Goal: Information Seeking & Learning: Understand process/instructions

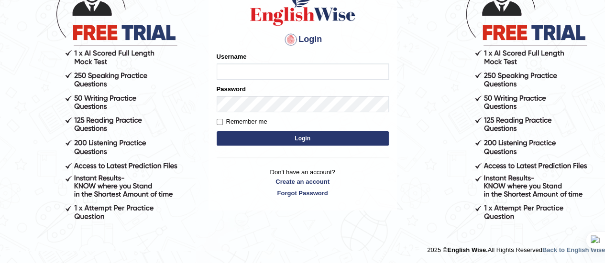
type input "Srinivasarao"
drag, startPoint x: 0, startPoint y: 0, endPoint x: 258, endPoint y: 137, distance: 292.0
click at [258, 137] on button "Login" at bounding box center [303, 138] width 172 height 14
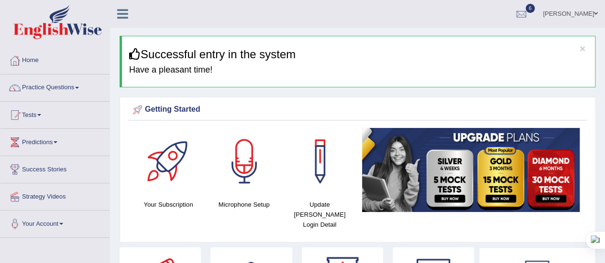
click at [82, 88] on link "Practice Questions" at bounding box center [54, 87] width 109 height 24
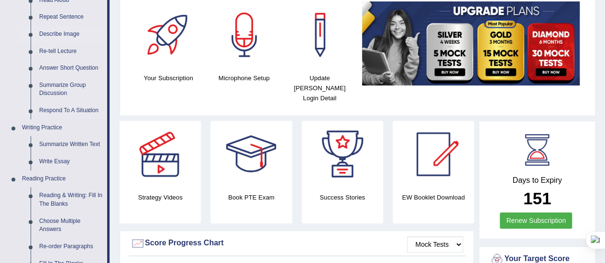
scroll to position [127, 0]
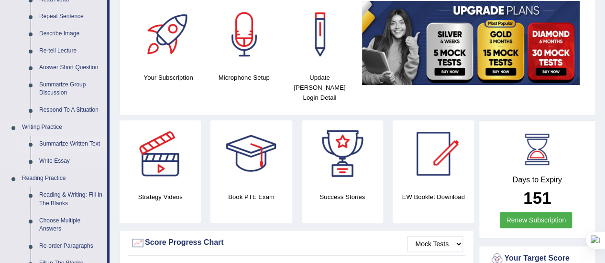
click at [73, 145] on link "Summarize Written Text" at bounding box center [71, 144] width 72 height 17
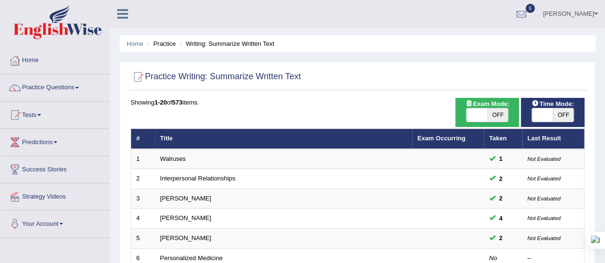
click at [496, 111] on span "OFF" at bounding box center [497, 115] width 21 height 13
checkbox input "true"
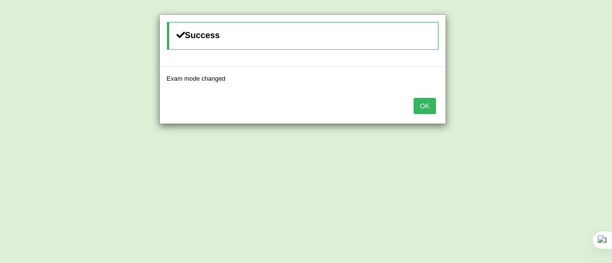
click at [425, 105] on button "OK" at bounding box center [425, 106] width 22 height 16
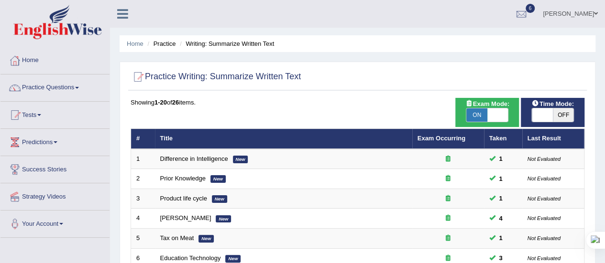
click at [556, 111] on span "OFF" at bounding box center [563, 115] width 21 height 13
checkbox input "true"
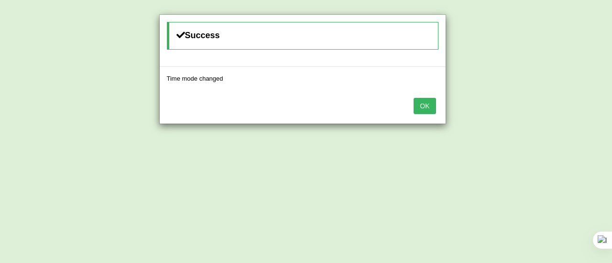
click at [427, 99] on button "OK" at bounding box center [425, 106] width 22 height 16
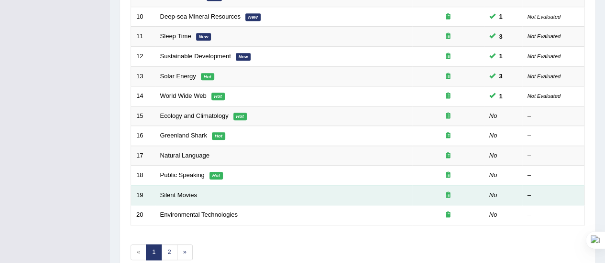
scroll to position [319, 0]
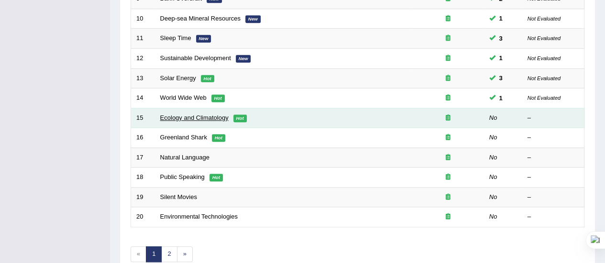
click at [202, 115] on link "Ecology and Climatology" at bounding box center [194, 117] width 68 height 7
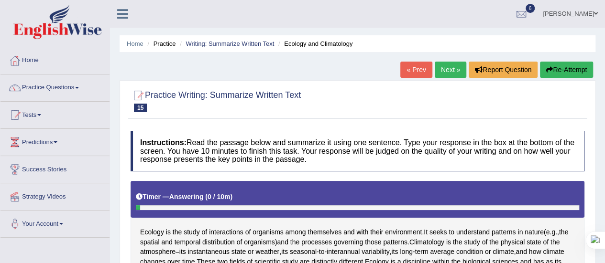
click at [202, 115] on div "Practice Writing: Summarize Written Text 15 Ecology and Climatology" at bounding box center [357, 102] width 459 height 33
click at [79, 85] on link "Practice Questions" at bounding box center [54, 87] width 109 height 24
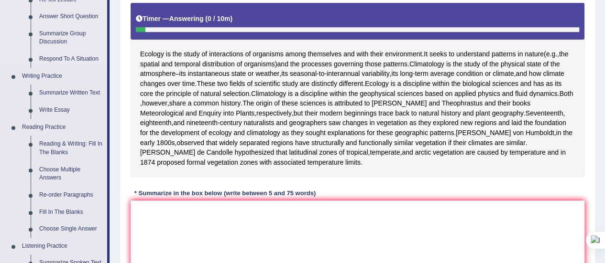
scroll to position [180, 0]
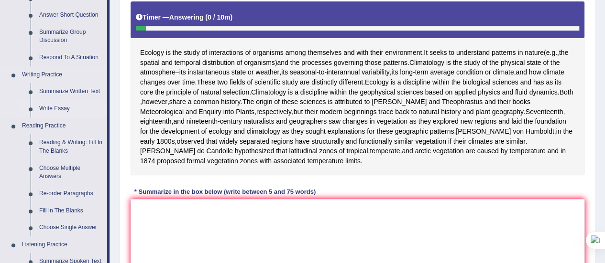
click at [61, 109] on link "Write Essay" at bounding box center [71, 108] width 72 height 17
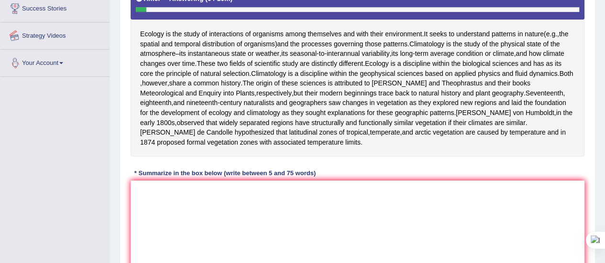
scroll to position [236, 0]
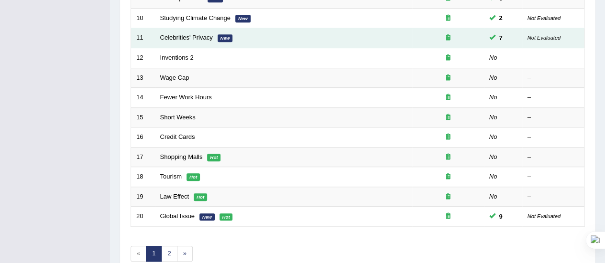
scroll to position [365, 0]
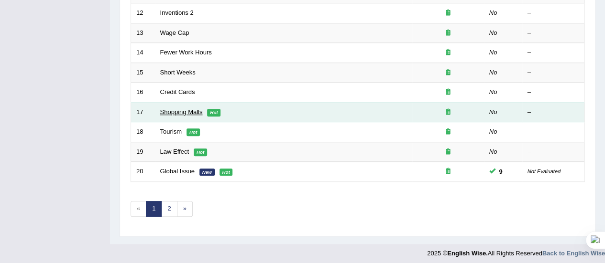
click at [195, 109] on link "Shopping Malls" at bounding box center [181, 112] width 43 height 7
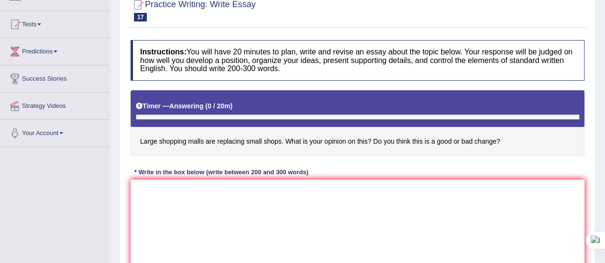
scroll to position [92, 0]
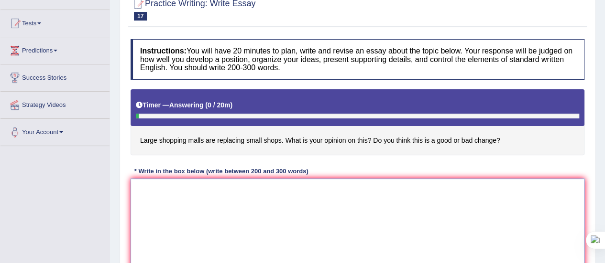
click at [169, 199] on textarea at bounding box center [358, 225] width 454 height 93
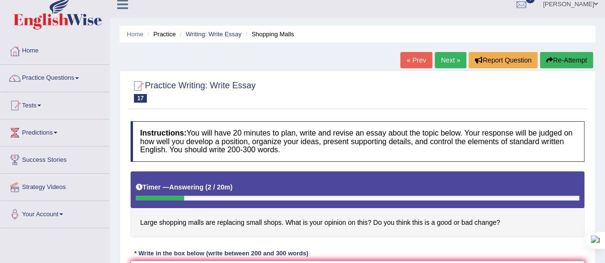
scroll to position [0, 0]
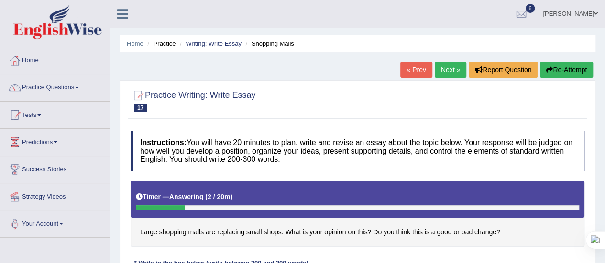
click at [559, 68] on button "Re-Attempt" at bounding box center [566, 70] width 53 height 16
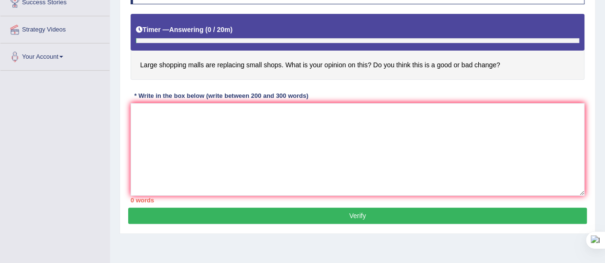
scroll to position [168, 0]
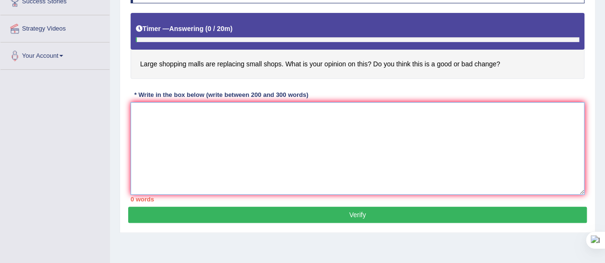
click at [159, 129] on textarea at bounding box center [358, 148] width 454 height 93
type textarea "M"
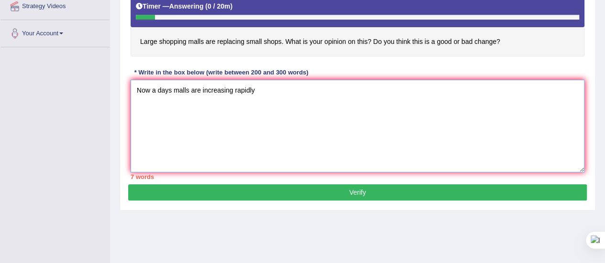
click at [258, 88] on textarea "Now a days malls are increasing rapidly" at bounding box center [358, 126] width 454 height 93
click at [340, 89] on textarea "Now a days malls are increasing rapidly and people are visiting the mlls every …" at bounding box center [358, 126] width 454 height 93
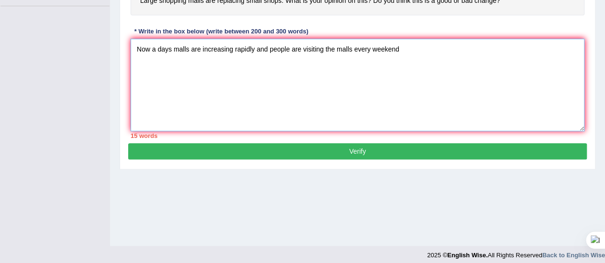
scroll to position [234, 0]
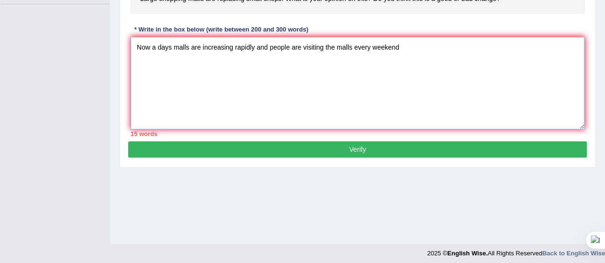
click at [397, 46] on textarea "Now a days malls are increasing rapidly and people are visiting the malls every…" at bounding box center [358, 83] width 454 height 93
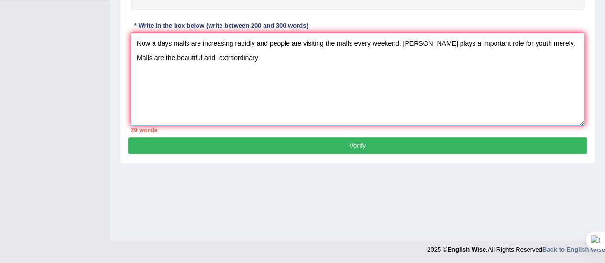
scroll to position [238, 0]
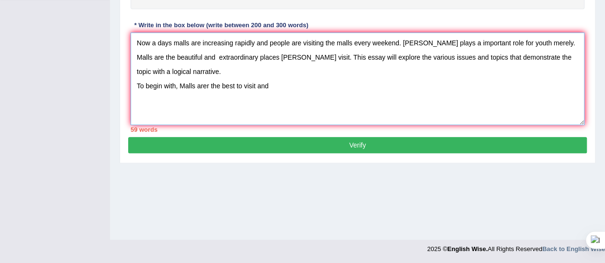
click at [207, 69] on textarea "Now a days malls are increasing rapidly and people are visiting the malls every…" at bounding box center [358, 79] width 454 height 93
click at [208, 69] on textarea "Now a days malls are increasing rapidly and people are visiting the malls every…" at bounding box center [358, 79] width 454 height 93
click at [265, 71] on textarea "Now a days malls are increasing rapidly and people are visiting the malls every…" at bounding box center [358, 79] width 454 height 93
click at [285, 70] on textarea "Now a days malls are increasing rapidly and people are visiting the malls every…" at bounding box center [358, 79] width 454 height 93
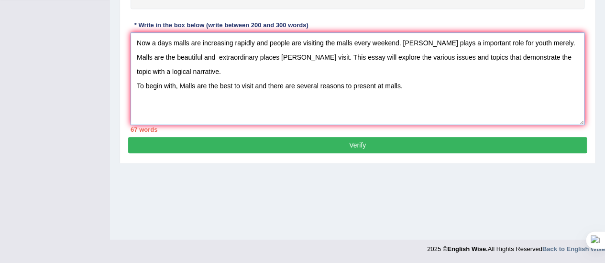
click at [403, 72] on textarea "Now a days malls are increasing rapidly and people are visiting the malls every…" at bounding box center [358, 79] width 454 height 93
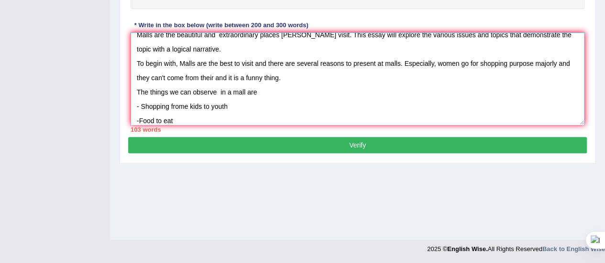
scroll to position [37, 0]
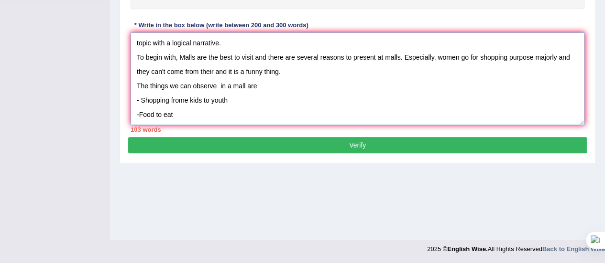
click at [139, 104] on textarea "Now a days malls are increasing rapidly and people are visiting the malls every…" at bounding box center [358, 79] width 454 height 93
click at [179, 106] on textarea "Now a days malls are increasing rapidly and people are visiting the malls every…" at bounding box center [358, 79] width 454 height 93
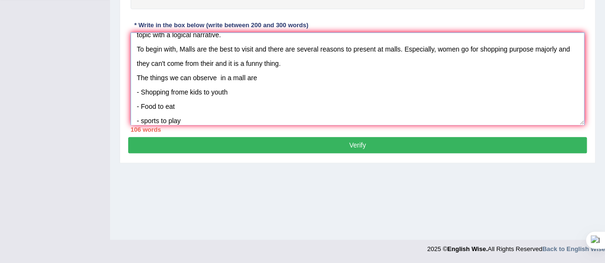
scroll to position [51, 0]
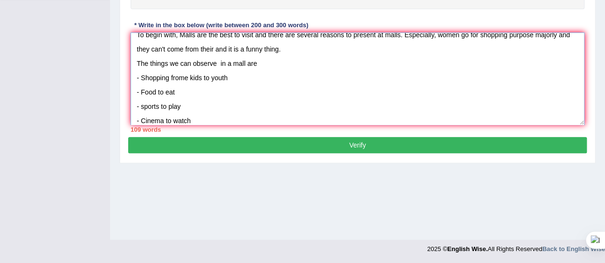
click at [142, 104] on textarea "Now a days malls are increasing rapidly and people are visiting the malls every…" at bounding box center [358, 79] width 454 height 93
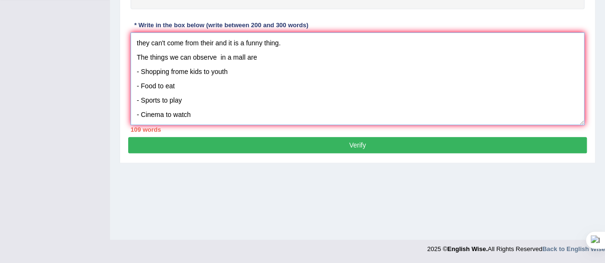
click at [190, 98] on textarea "Now a days malls are increasing rapidly and people are visiting the malls every…" at bounding box center [358, 79] width 454 height 93
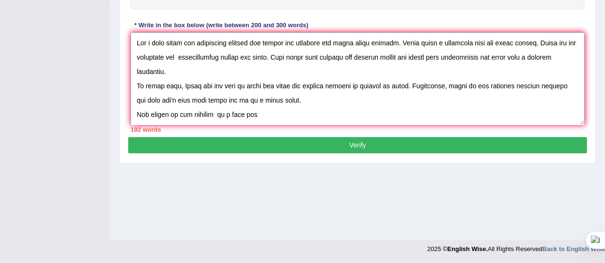
scroll to position [129, 0]
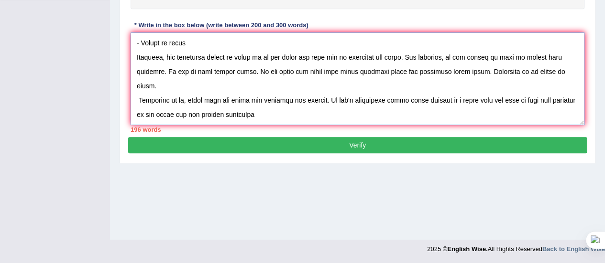
click at [269, 98] on textarea at bounding box center [358, 79] width 454 height 93
click at [291, 103] on textarea at bounding box center [358, 79] width 454 height 93
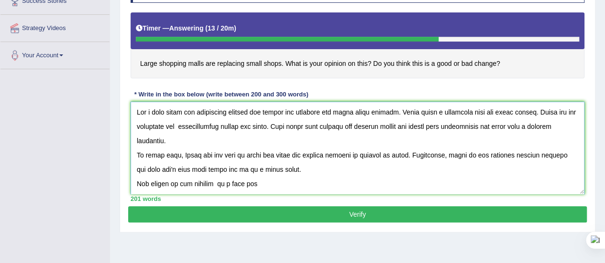
scroll to position [197, 0]
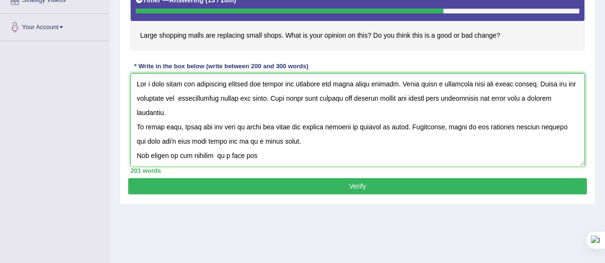
click at [262, 98] on textarea at bounding box center [358, 120] width 454 height 93
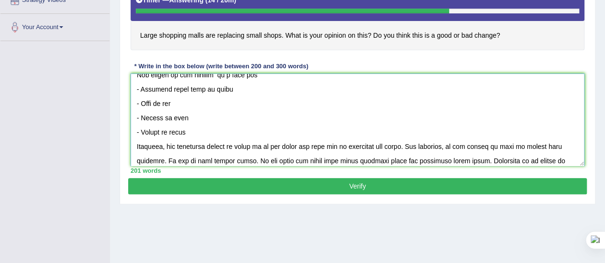
scroll to position [83, 0]
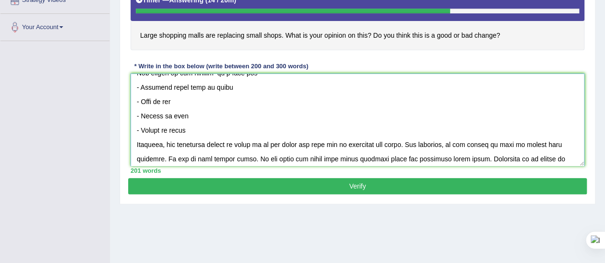
click at [187, 87] on textarea at bounding box center [358, 120] width 454 height 93
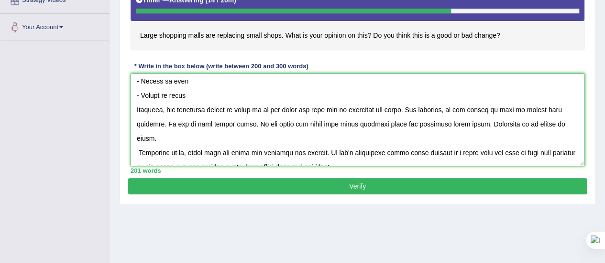
scroll to position [119, 0]
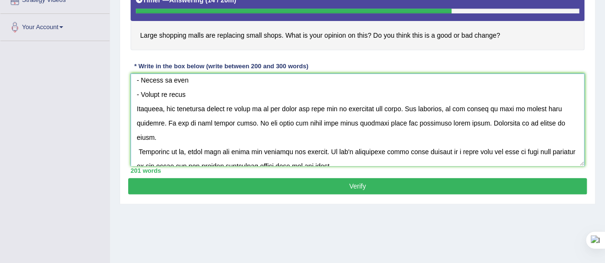
click at [192, 92] on textarea at bounding box center [358, 120] width 454 height 93
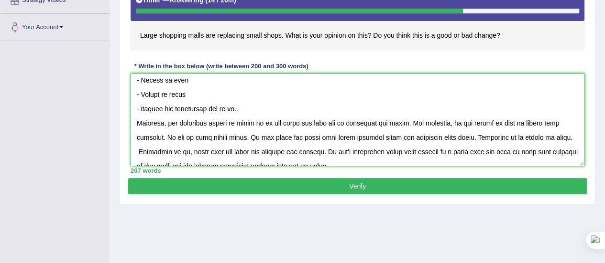
scroll to position [143, 0]
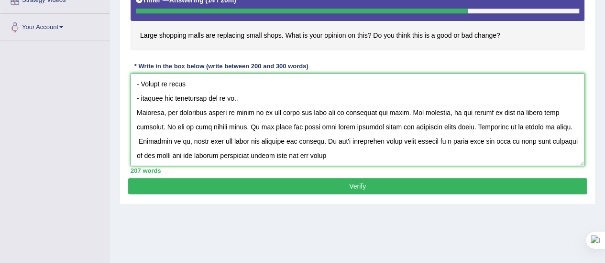
click at [186, 113] on textarea at bounding box center [358, 120] width 454 height 93
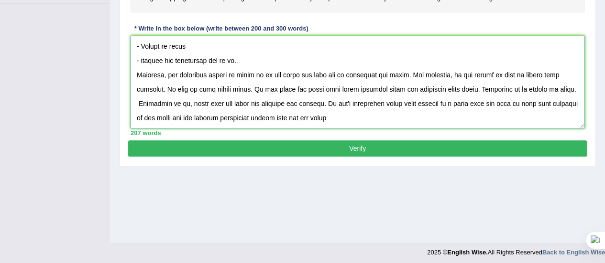
scroll to position [235, 0]
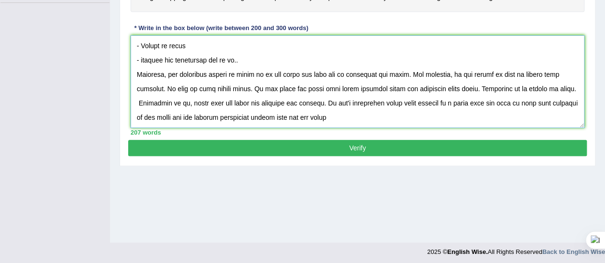
click at [353, 101] on textarea at bounding box center [358, 81] width 454 height 93
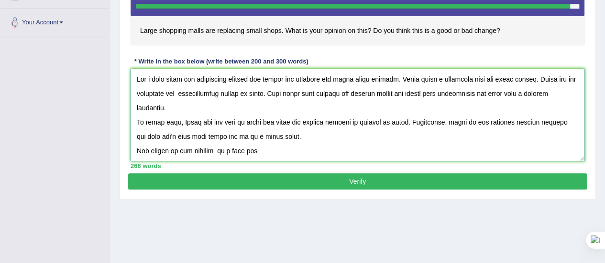
scroll to position [200, 0]
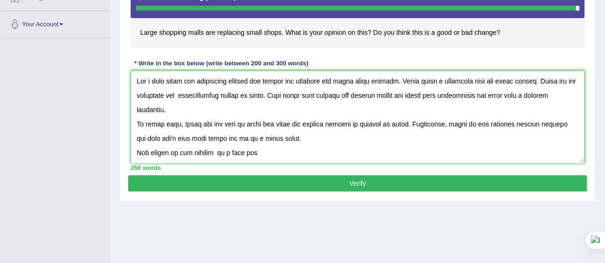
click at [284, 86] on textarea at bounding box center [358, 117] width 454 height 93
type textarea "Now a days malls are increasing rapidly and people are visiting the malls every…"
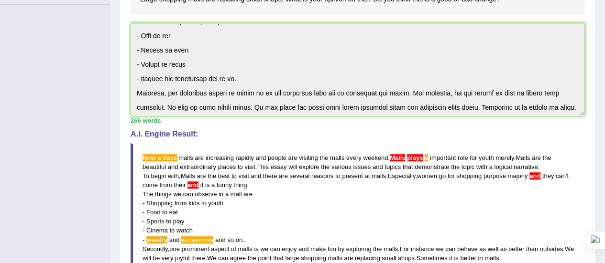
scroll to position [186, 0]
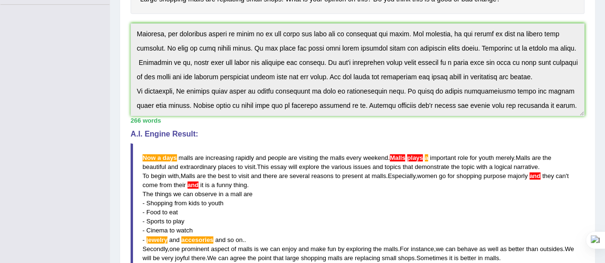
click at [253, 124] on div "Instructions: You will have 20 minutes to plan, write and revise an essay about…" at bounding box center [357, 147] width 459 height 508
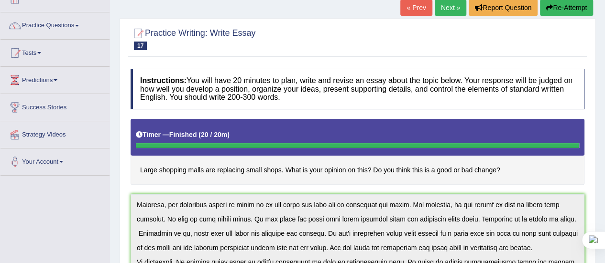
scroll to position [0, 0]
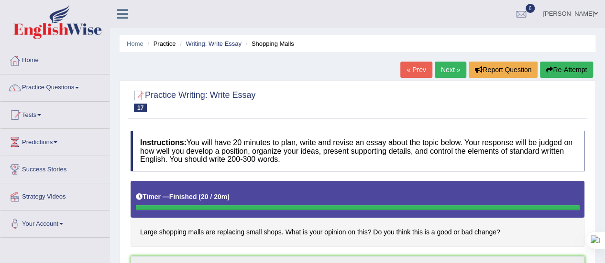
click at [550, 71] on icon "button" at bounding box center [549, 69] width 7 height 7
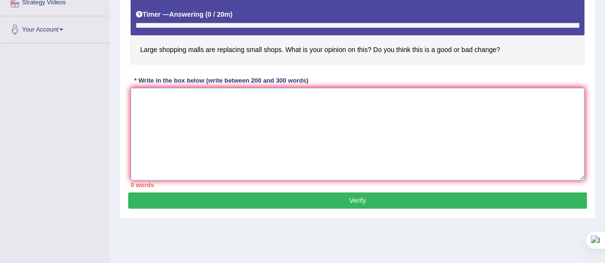
click at [232, 153] on textarea at bounding box center [358, 134] width 454 height 93
paste textarea "Now a days malls are increasing rapidly and people are visiting the malls every…"
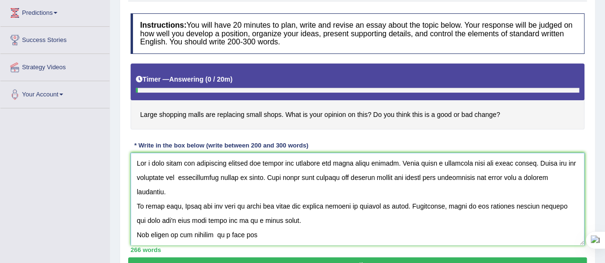
scroll to position [129, 0]
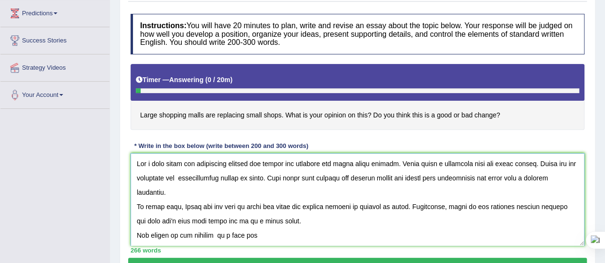
click at [434, 163] on textarea at bounding box center [358, 199] width 454 height 93
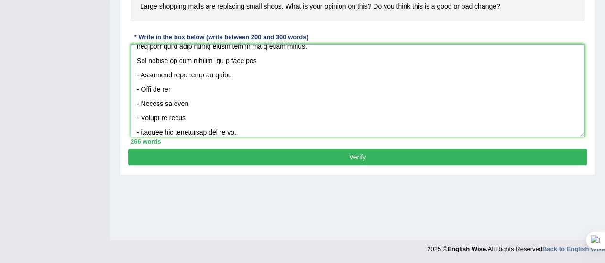
scroll to position [80, 0]
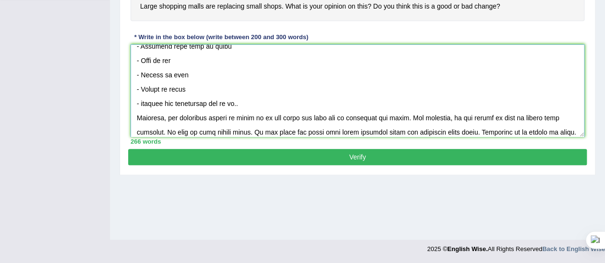
click at [153, 116] on textarea at bounding box center [358, 90] width 454 height 93
click at [156, 115] on textarea at bounding box center [358, 90] width 454 height 93
click at [157, 116] on textarea at bounding box center [358, 90] width 454 height 93
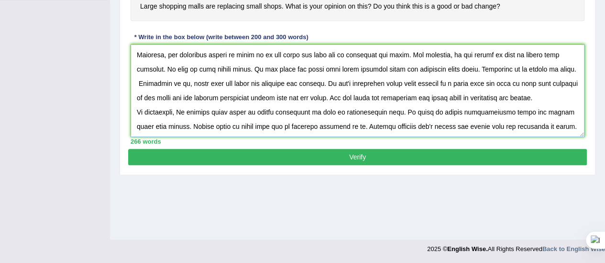
click at [325, 96] on textarea at bounding box center [358, 90] width 454 height 93
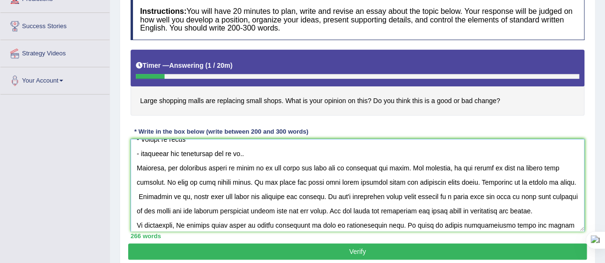
scroll to position [123, 0]
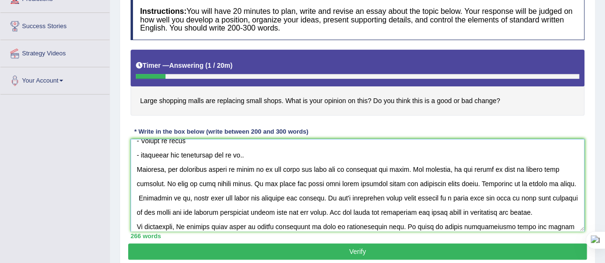
click at [198, 169] on textarea at bounding box center [358, 185] width 454 height 93
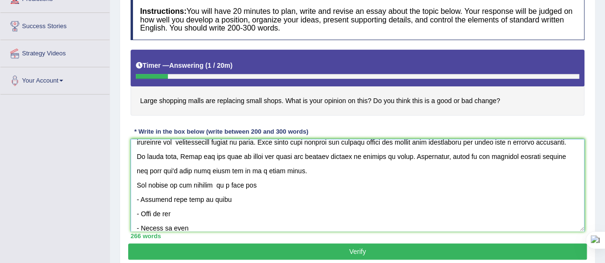
drag, startPoint x: 259, startPoint y: 217, endPoint x: 286, endPoint y: 280, distance: 68.6
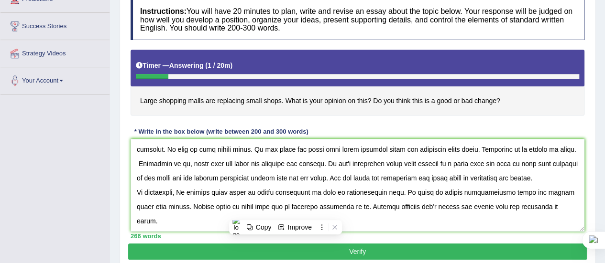
click at [98, 192] on div "Toggle navigation Home Practice Questions Speaking Practice Read Aloud Repeat S…" at bounding box center [302, 105] width 605 height 497
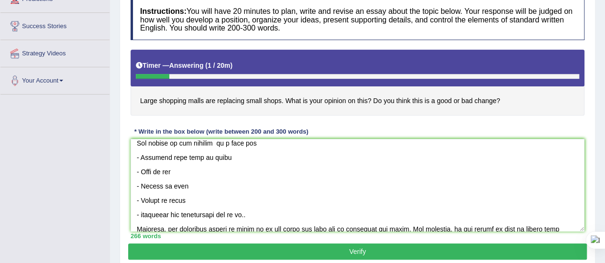
scroll to position [0, 0]
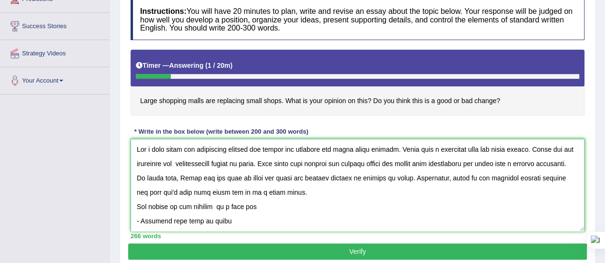
click at [153, 147] on textarea at bounding box center [358, 185] width 454 height 93
click at [159, 147] on textarea at bounding box center [358, 185] width 454 height 93
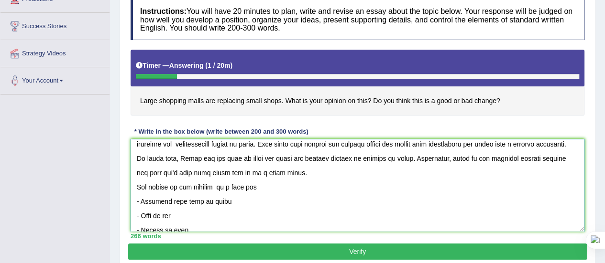
scroll to position [19, 0]
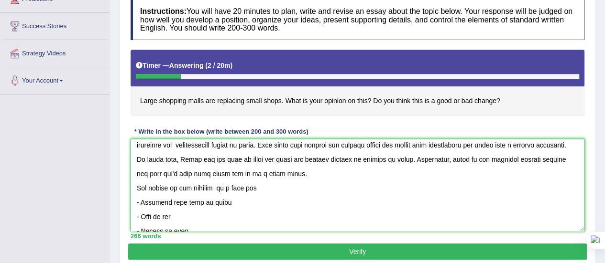
click at [570, 173] on textarea at bounding box center [358, 185] width 454 height 93
click at [139, 185] on textarea at bounding box center [358, 185] width 454 height 93
click at [284, 187] on textarea at bounding box center [358, 185] width 454 height 93
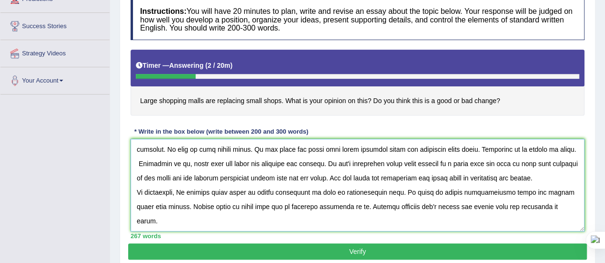
scroll to position [186, 0]
type textarea "Now-a-days malls are increasing rapidly and people are visiting the malls every…"
click at [226, 246] on button "Verify" at bounding box center [357, 252] width 459 height 16
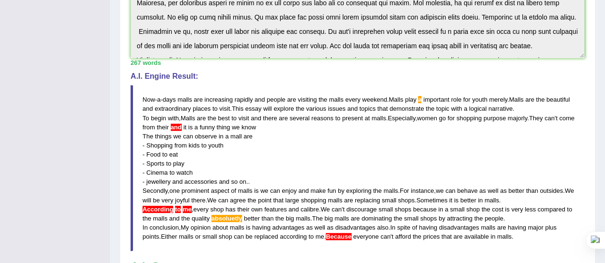
scroll to position [116, 0]
click at [78, 75] on div "Toggle navigation Home Practice Questions Speaking Practice Read Aloud Repeat S…" at bounding box center [302, 111] width 605 height 740
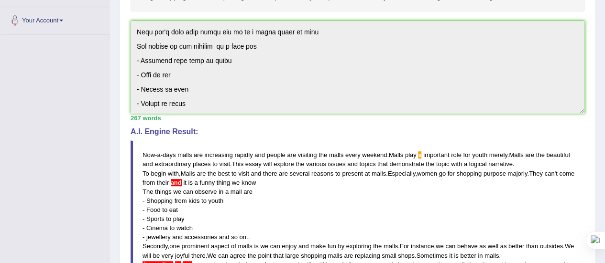
scroll to position [186, 0]
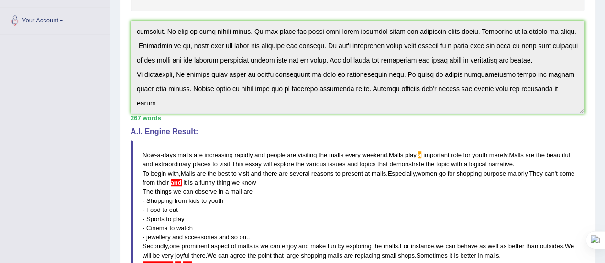
click at [457, 119] on div "Instructions: You will have 20 minutes to plan, write and revise an essay about…" at bounding box center [357, 162] width 459 height 471
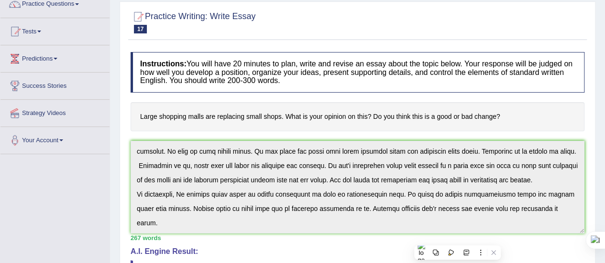
scroll to position [0, 0]
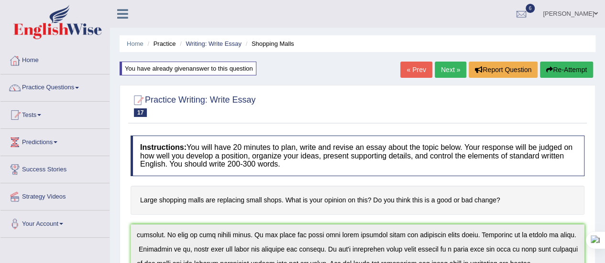
click at [559, 73] on button "Re-Attempt" at bounding box center [566, 70] width 53 height 16
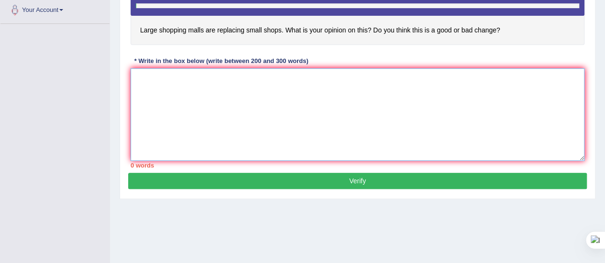
click at [273, 131] on textarea at bounding box center [358, 114] width 454 height 93
paste textarea "Now-a-days malls are increasing rapidly and people are visiting the malls every…"
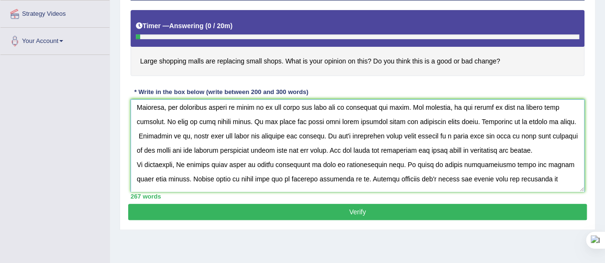
scroll to position [186, 0]
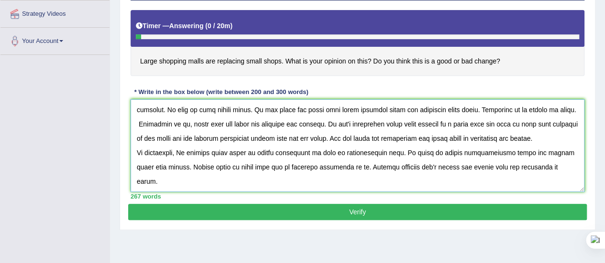
click at [139, 159] on textarea at bounding box center [358, 145] width 454 height 93
click at [395, 153] on textarea at bounding box center [358, 145] width 454 height 93
click at [186, 109] on textarea at bounding box center [358, 145] width 454 height 93
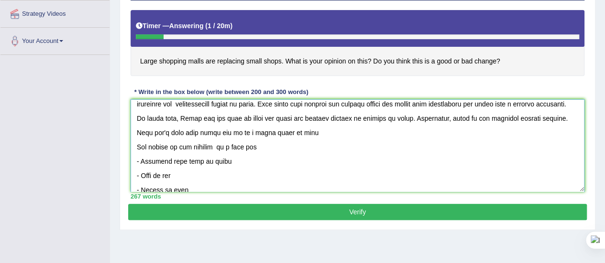
scroll to position [20, 0]
click at [229, 146] on textarea at bounding box center [358, 145] width 454 height 93
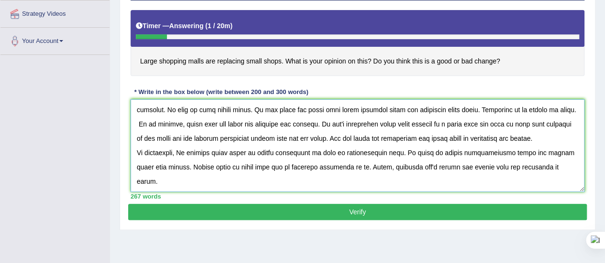
type textarea "Now-a-days malls are increasing rapidly and people are visiting the malls every…"
click at [291, 211] on button "Verify" at bounding box center [357, 212] width 459 height 16
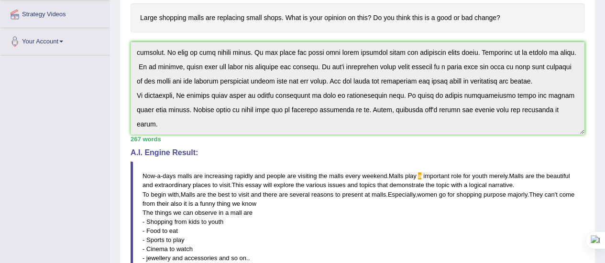
click at [305, 141] on div "Instructions: You will have 20 minutes to plan, write and revise an essay about…" at bounding box center [357, 183] width 459 height 471
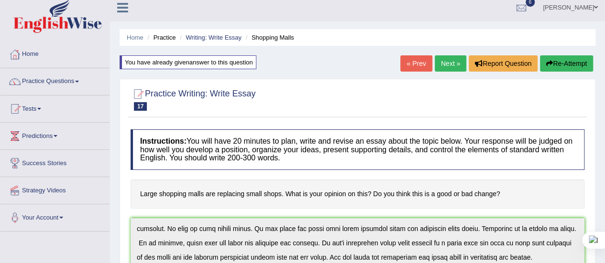
scroll to position [0, 0]
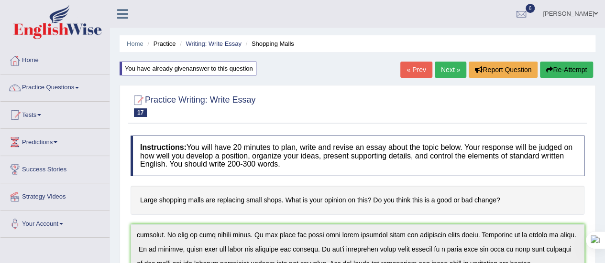
click at [557, 68] on button "Re-Attempt" at bounding box center [566, 70] width 53 height 16
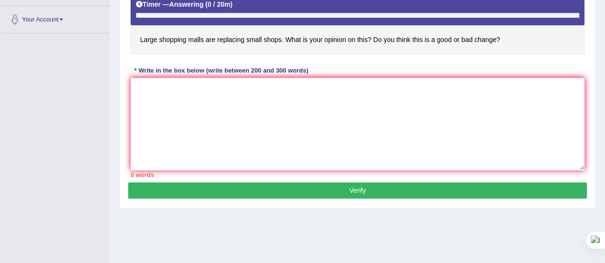
scroll to position [209, 0]
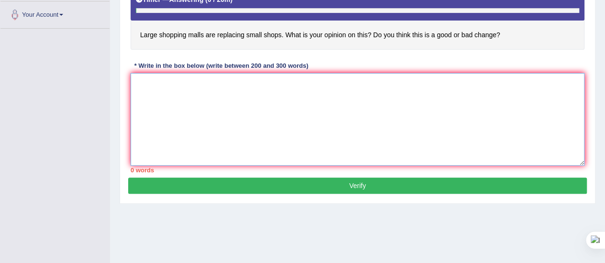
click at [326, 132] on textarea at bounding box center [358, 119] width 454 height 93
paste textarea "Now-a-days malls are increasing rapidly and people are visiting the malls every…"
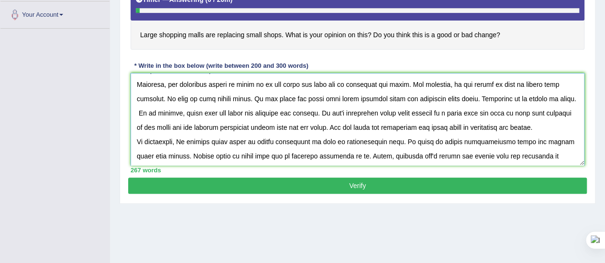
scroll to position [153, 0]
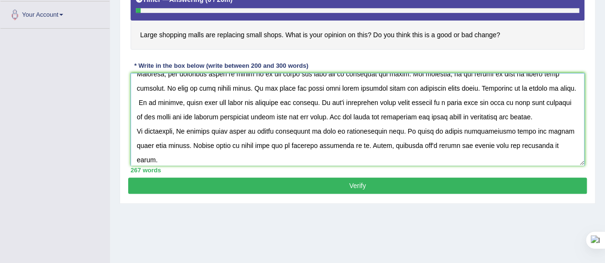
click at [279, 131] on textarea at bounding box center [358, 119] width 454 height 93
type textarea "Now-a-days malls are increasing rapidly and people are visiting the malls every…"
click at [335, 186] on button "Verify" at bounding box center [357, 186] width 459 height 16
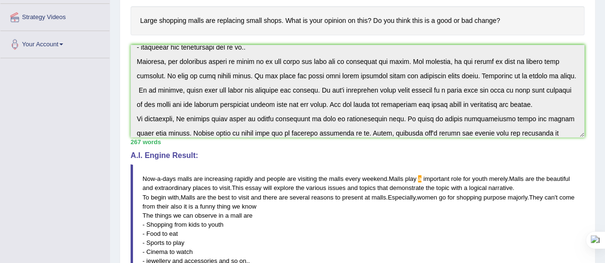
scroll to position [186, 0]
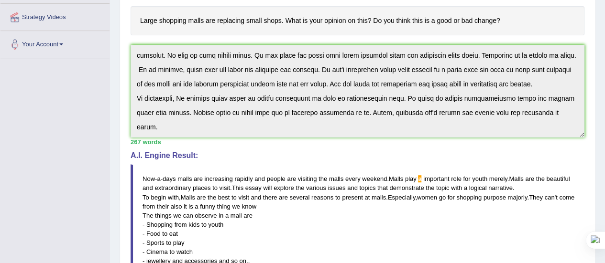
click at [240, 138] on div "Instructions: You will have 20 minutes to plan, write and revise an essay about…" at bounding box center [357, 186] width 459 height 471
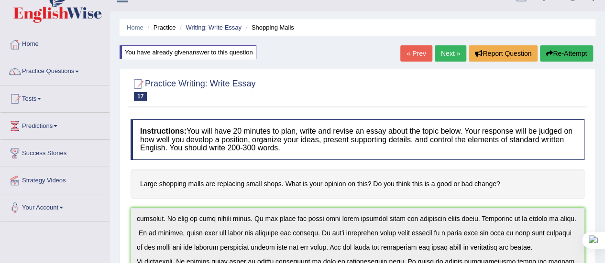
scroll to position [0, 0]
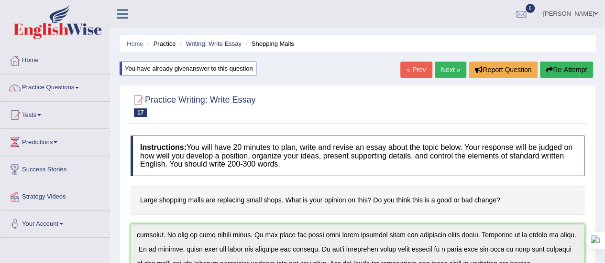
click at [561, 71] on button "Re-Attempt" at bounding box center [566, 70] width 53 height 16
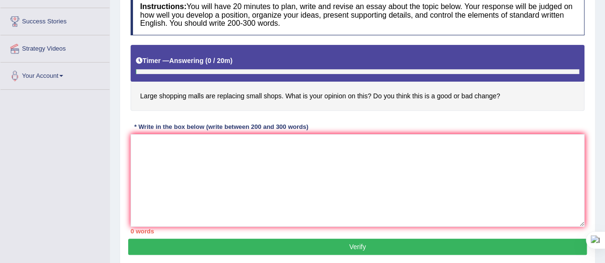
scroll to position [149, 0]
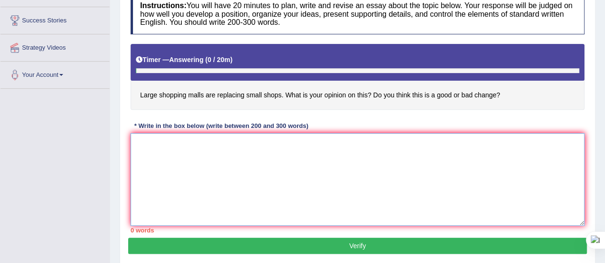
click at [278, 171] on textarea at bounding box center [358, 179] width 454 height 93
paste textarea "Now-a-days malls are increasing rapidly and people are visiting the malls every…"
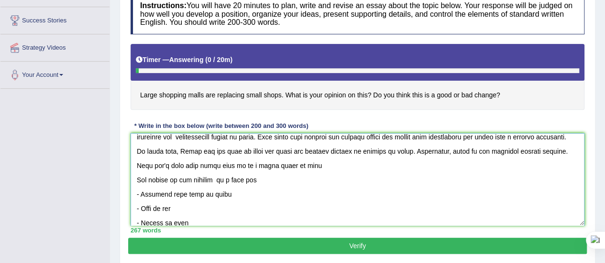
scroll to position [0, 0]
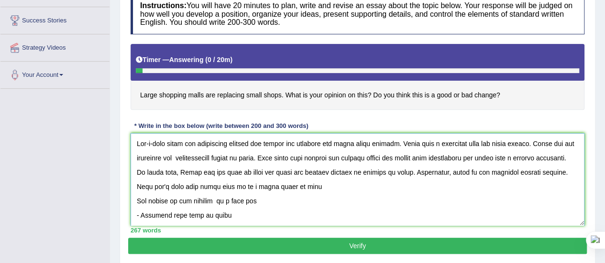
click at [432, 143] on textarea at bounding box center [358, 179] width 454 height 93
click at [438, 144] on textarea at bounding box center [358, 179] width 454 height 93
click at [432, 142] on textarea at bounding box center [358, 179] width 454 height 93
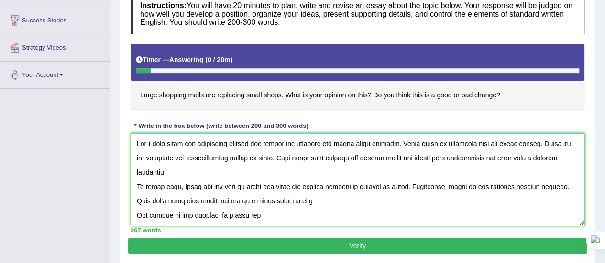
click at [418, 143] on textarea at bounding box center [358, 179] width 454 height 93
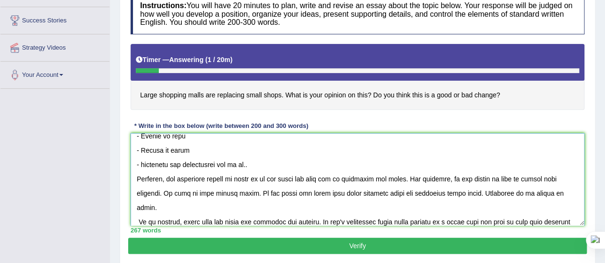
scroll to position [186, 0]
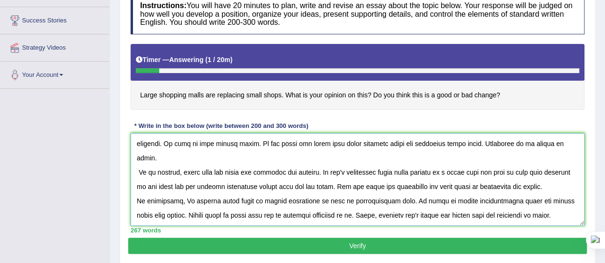
type textarea "Now-a-days malls are increasing rapidly and people are visiting the malls every…"
click at [378, 241] on button "Verify" at bounding box center [357, 246] width 459 height 16
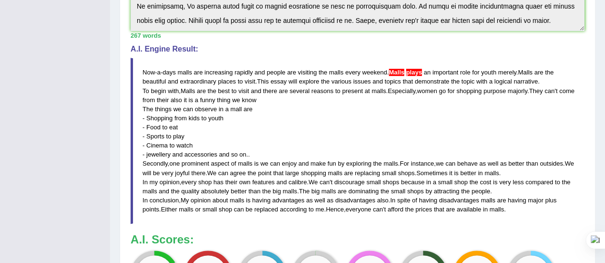
scroll to position [183, 0]
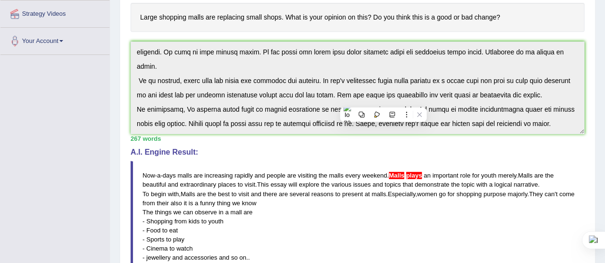
click at [96, 134] on div "Toggle navigation Home Practice Questions Speaking Practice Read Aloud Repeat S…" at bounding box center [302, 187] width 605 height 740
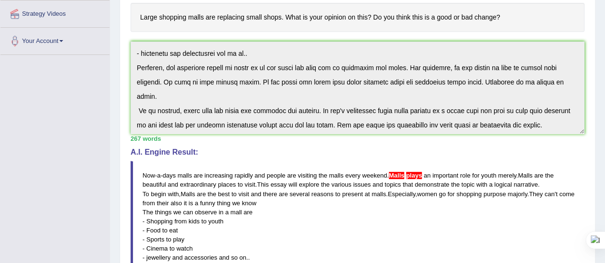
scroll to position [186, 0]
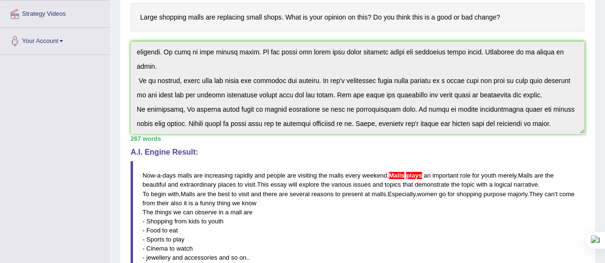
click at [226, 132] on div "Instructions: You will have 20 minutes to plan, write and revise an essay about…" at bounding box center [357, 183] width 459 height 471
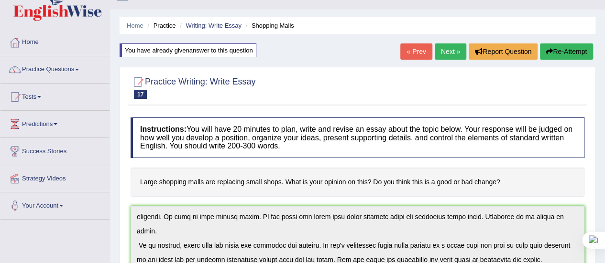
scroll to position [0, 0]
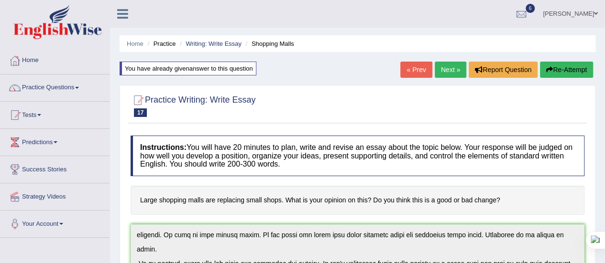
click at [576, 66] on button "Re-Attempt" at bounding box center [566, 70] width 53 height 16
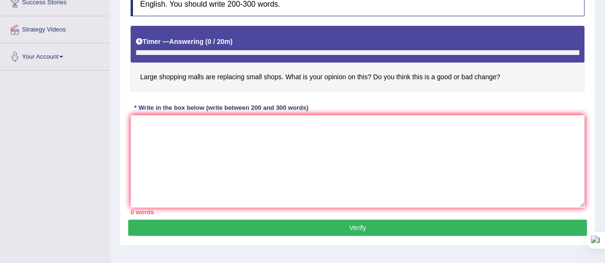
scroll to position [178, 0]
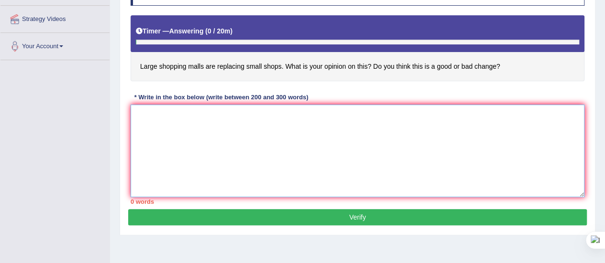
click at [273, 145] on textarea at bounding box center [358, 151] width 454 height 93
paste textarea "Now-a-days malls are increasing rapidly and people are visiting the malls every…"
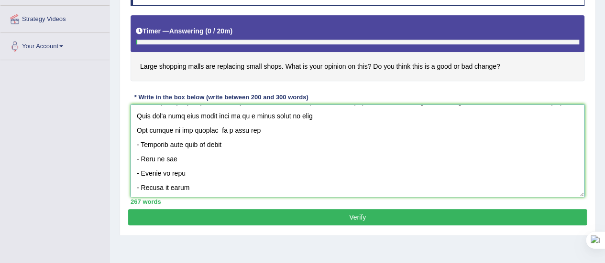
scroll to position [0, 0]
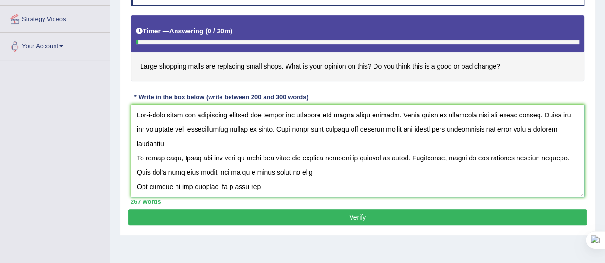
click at [418, 112] on textarea at bounding box center [358, 151] width 454 height 93
type textarea "Now-a-days malls are increasing rapidly and people are visiting the malls every…"
click at [375, 219] on button "Verify" at bounding box center [357, 217] width 459 height 16
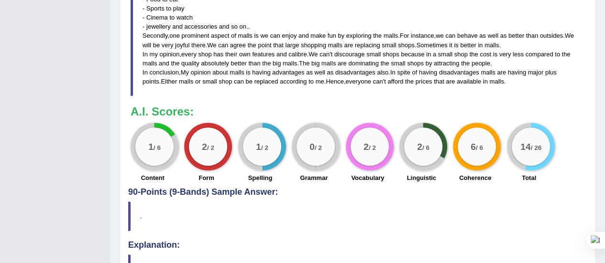
scroll to position [479, 0]
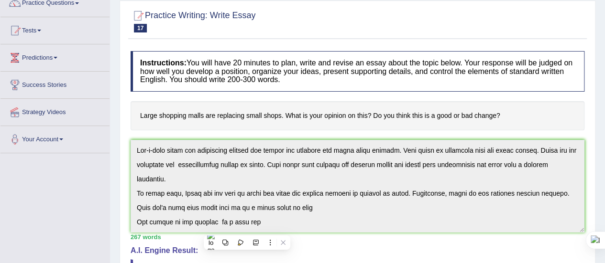
scroll to position [0, 0]
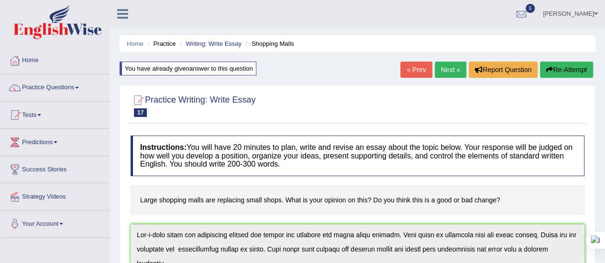
click at [555, 66] on button "Re-Attempt" at bounding box center [566, 70] width 53 height 16
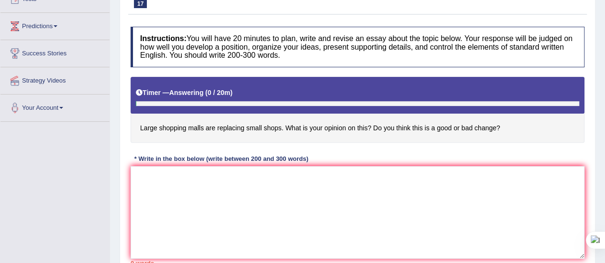
scroll to position [117, 0]
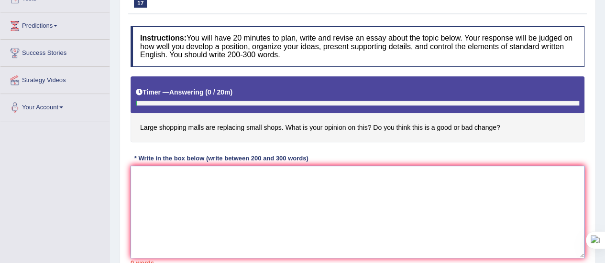
click at [224, 203] on textarea at bounding box center [358, 212] width 454 height 93
paste textarea "Now-a-days malls are increasing rapidly and people are visiting the malls every…"
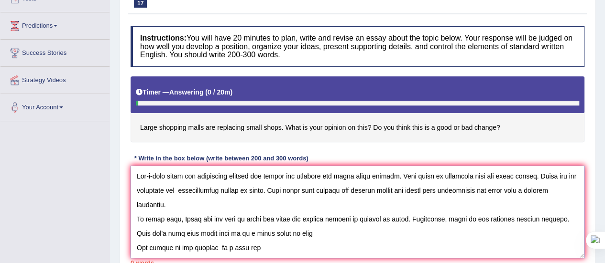
scroll to position [180, 0]
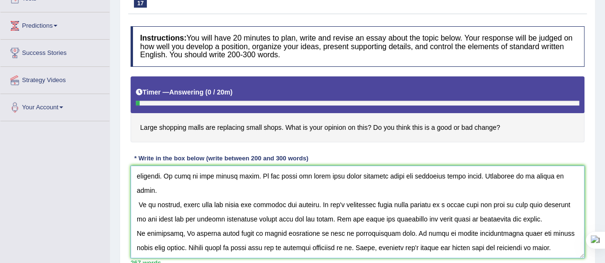
click at [564, 198] on textarea at bounding box center [358, 212] width 454 height 93
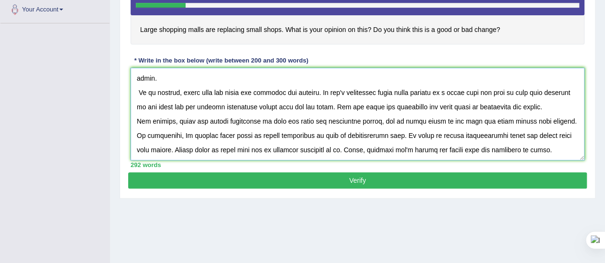
scroll to position [216, 0]
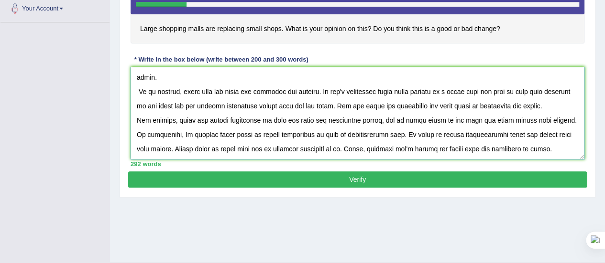
click at [534, 87] on textarea at bounding box center [358, 113] width 454 height 93
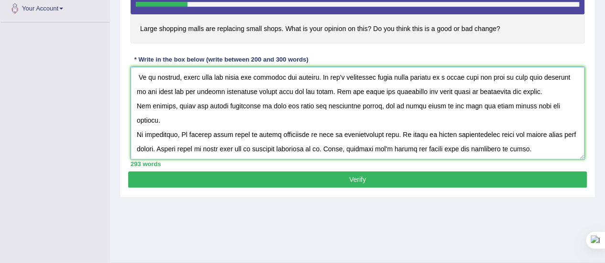
click at [159, 105] on textarea at bounding box center [358, 113] width 454 height 93
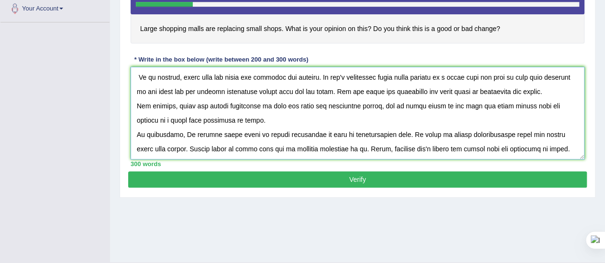
type textarea "Now-a-days malls are increasing rapidly and people are visiting the malls every…"
click at [335, 181] on button "Verify" at bounding box center [357, 180] width 459 height 16
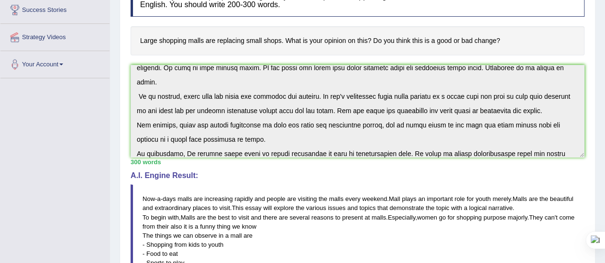
scroll to position [215, 0]
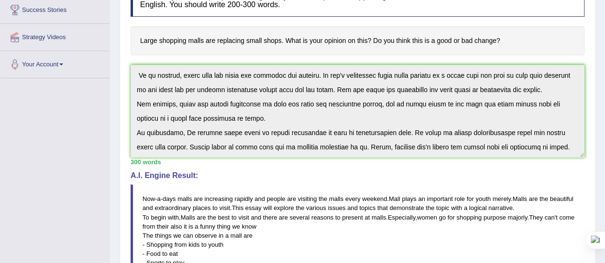
click at [354, 158] on div "Instructions: You will have 20 minutes to plan, write and revise an essay about…" at bounding box center [357, 216] width 459 height 490
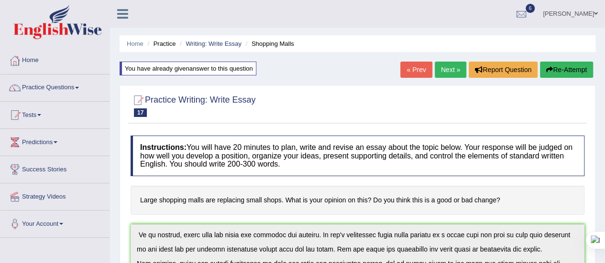
click at [561, 66] on button "Re-Attempt" at bounding box center [566, 70] width 53 height 16
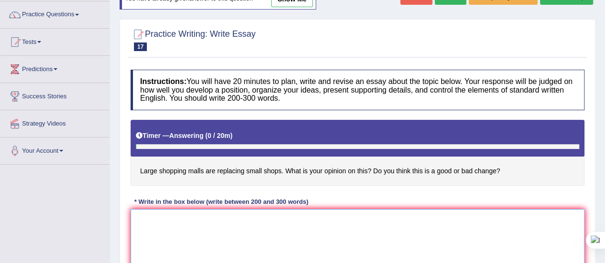
click at [153, 215] on textarea at bounding box center [358, 255] width 454 height 93
paste textarea "Now-a-days malls are increasing rapidly and people are visiting the malls every…"
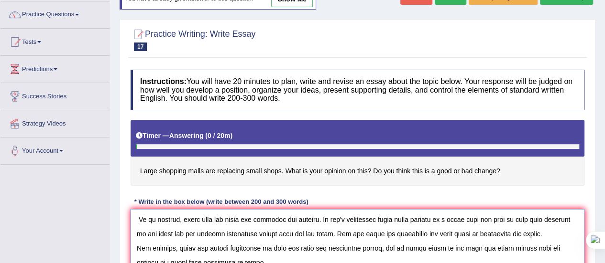
scroll to position [110, 0]
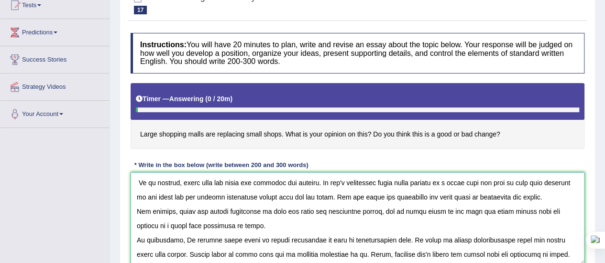
click at [188, 202] on textarea at bounding box center [358, 219] width 454 height 93
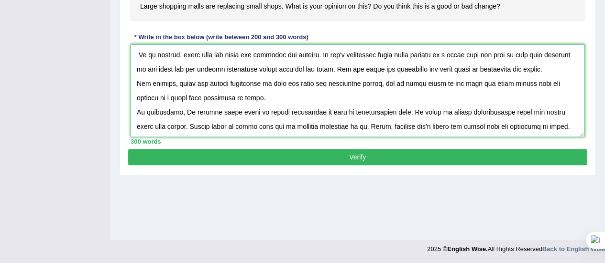
type textarea "Now-a-days malls are increasing rapidly and people are visiting the malls every…"
click at [275, 158] on button "Verify" at bounding box center [357, 157] width 459 height 16
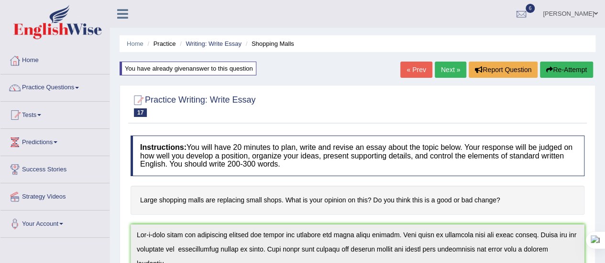
scroll to position [32, 0]
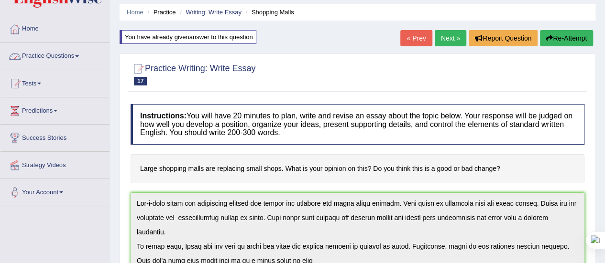
click at [77, 56] on link "Practice Questions" at bounding box center [54, 55] width 109 height 24
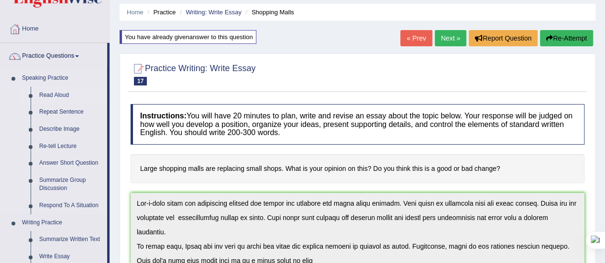
click at [54, 94] on link "Read Aloud" at bounding box center [71, 95] width 72 height 17
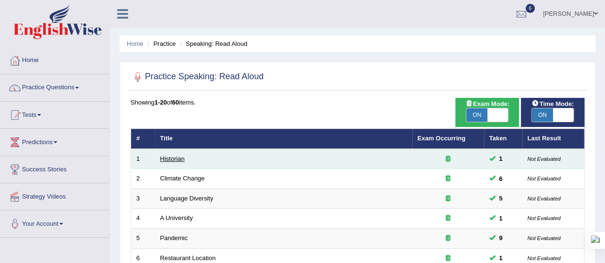
click at [175, 159] on link "Historian" at bounding box center [172, 158] width 24 height 7
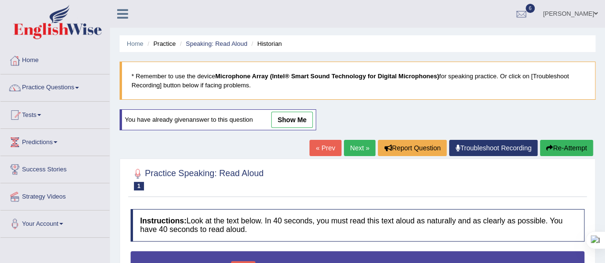
click at [485, 148] on link "Troubleshoot Recording" at bounding box center [493, 148] width 88 height 16
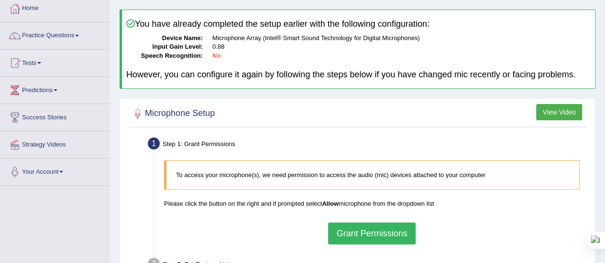
scroll to position [89, 0]
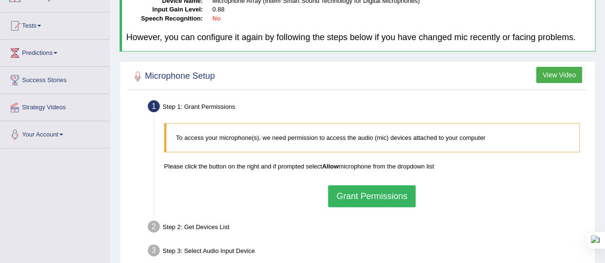
click at [347, 202] on button "Grant Permissions" at bounding box center [371, 197] width 87 height 22
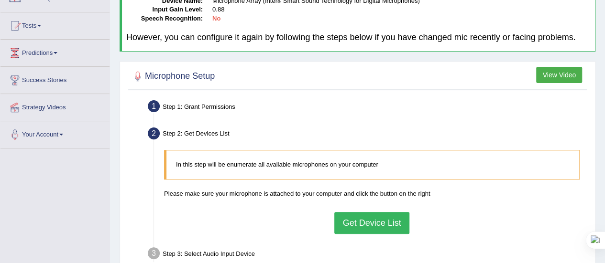
click at [343, 216] on button "Get Device List" at bounding box center [371, 223] width 75 height 22
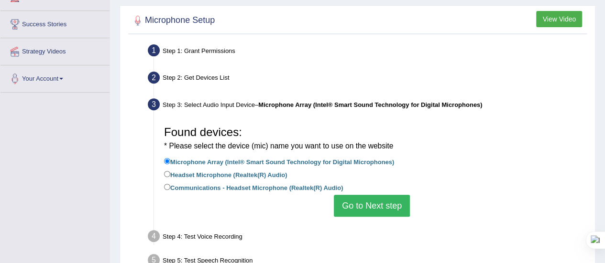
scroll to position [155, 0]
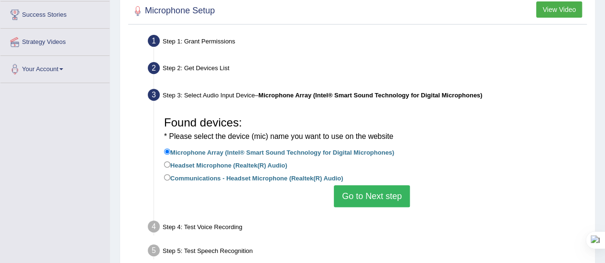
click at [352, 193] on button "Go to Next step" at bounding box center [372, 197] width 76 height 22
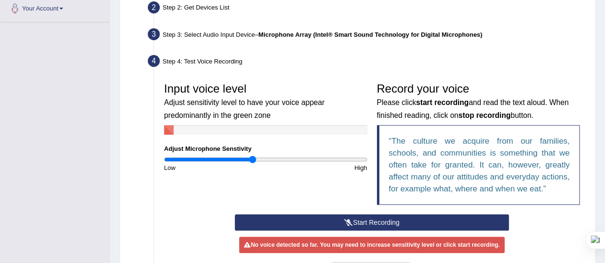
scroll to position [216, 0]
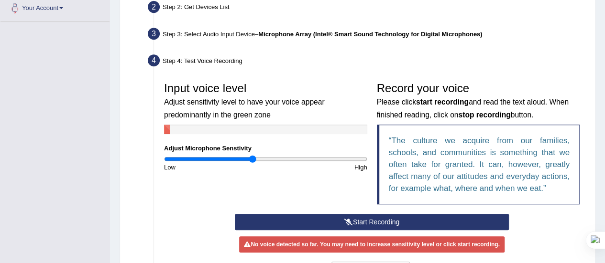
click at [323, 220] on button "Start Recording" at bounding box center [372, 222] width 274 height 16
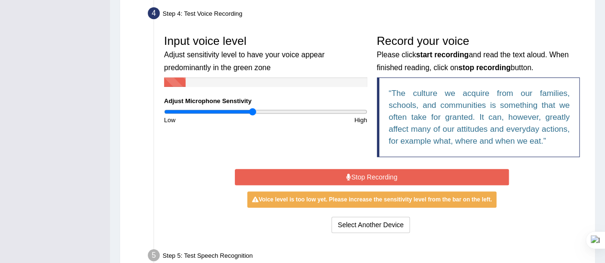
scroll to position [265, 0]
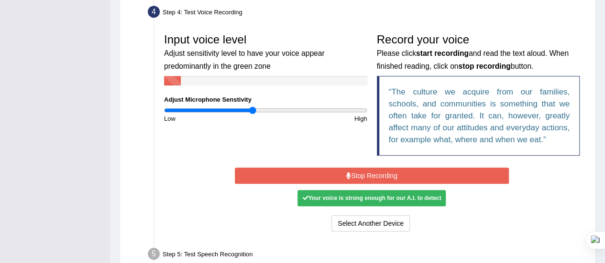
click at [335, 171] on button "Stop Recording" at bounding box center [372, 176] width 274 height 16
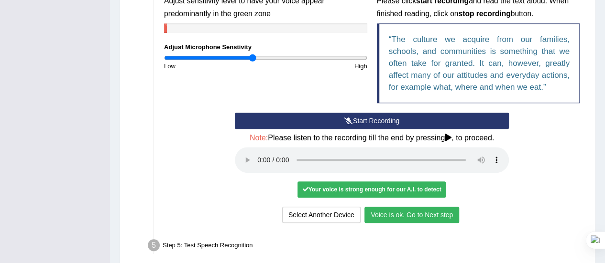
scroll to position [319, 0]
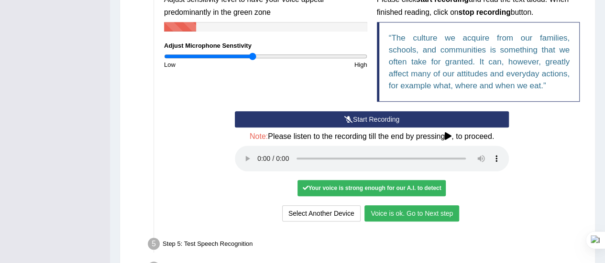
click at [379, 210] on button "Voice is ok. Go to Next step" at bounding box center [411, 214] width 95 height 16
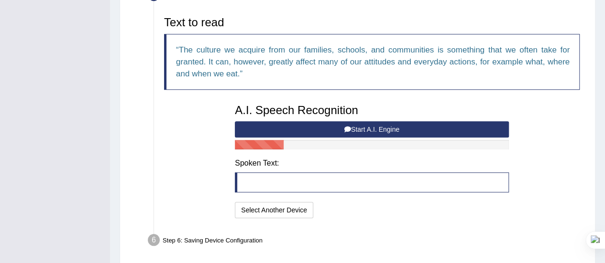
scroll to position [344, 0]
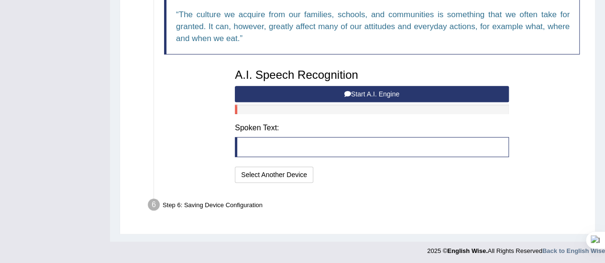
click at [362, 92] on button "Start A.I. Engine" at bounding box center [372, 94] width 274 height 16
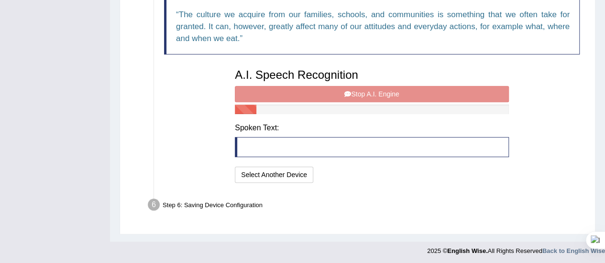
click at [362, 92] on div "A.I. Speech Recognition Start A.I. Engine Stop A.I. Engine Note: Please listen …" at bounding box center [372, 124] width 284 height 121
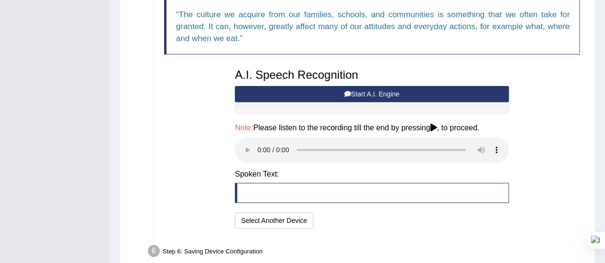
click at [287, 193] on blockquote at bounding box center [372, 193] width 274 height 20
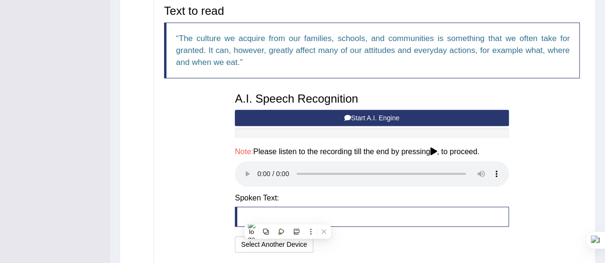
scroll to position [391, 0]
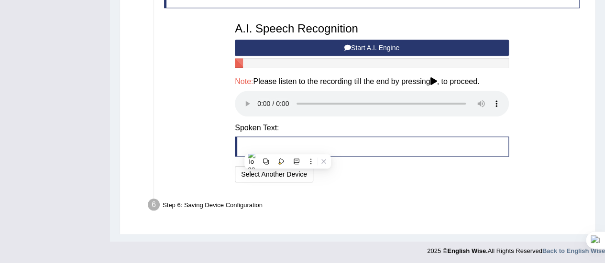
click at [208, 201] on div "Step 6: Saving Device Configuration" at bounding box center [366, 206] width 447 height 21
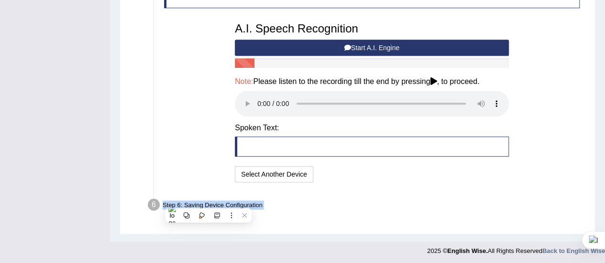
click at [208, 201] on div "Step 6: Saving Device Configuration" at bounding box center [366, 206] width 447 height 21
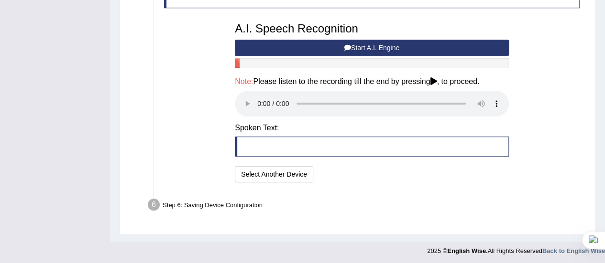
click at [367, 144] on blockquote at bounding box center [372, 147] width 274 height 20
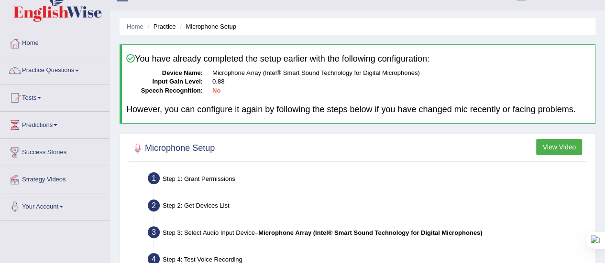
scroll to position [0, 0]
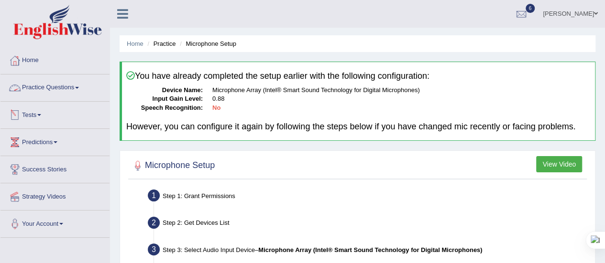
click at [79, 87] on span at bounding box center [77, 88] width 4 height 2
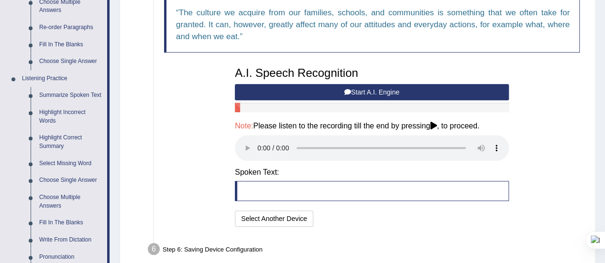
scroll to position [344, 0]
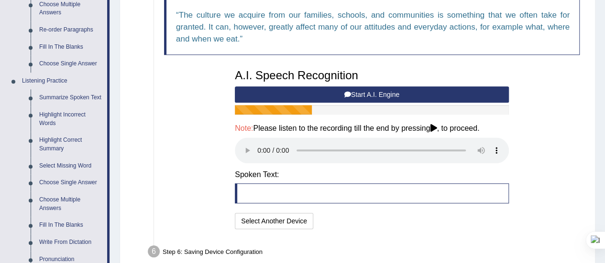
click at [296, 93] on button "Start A.I. Engine" at bounding box center [372, 95] width 274 height 16
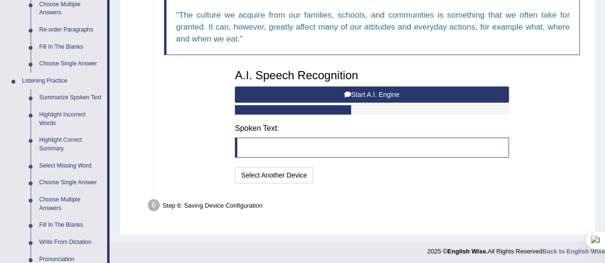
click at [296, 93] on button "Start A.I. Engine" at bounding box center [372, 95] width 274 height 16
click at [342, 98] on button "Start A.I. Engine" at bounding box center [372, 95] width 274 height 16
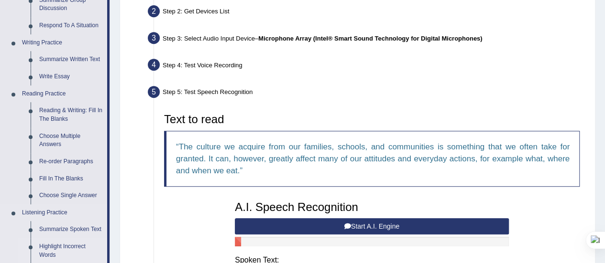
scroll to position [211, 0]
